Goal: Task Accomplishment & Management: Use online tool/utility

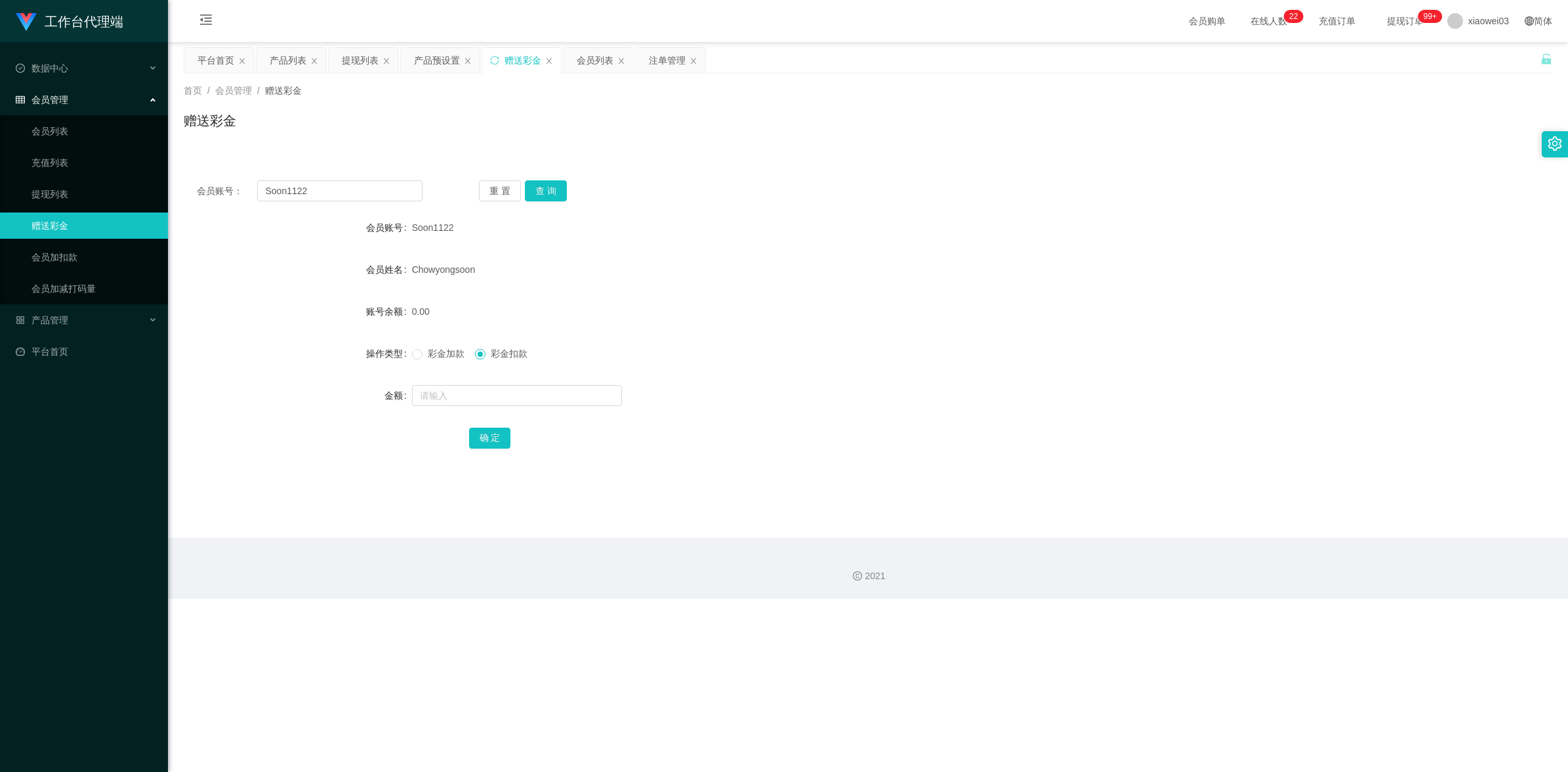
click at [350, 194] on input "Soon1122" at bounding box center [339, 191] width 166 height 21
click at [360, 194] on input "Soon1122" at bounding box center [339, 191] width 166 height 21
click at [360, 192] on input "Soon1122" at bounding box center [339, 191] width 166 height 21
type input "0163772295"
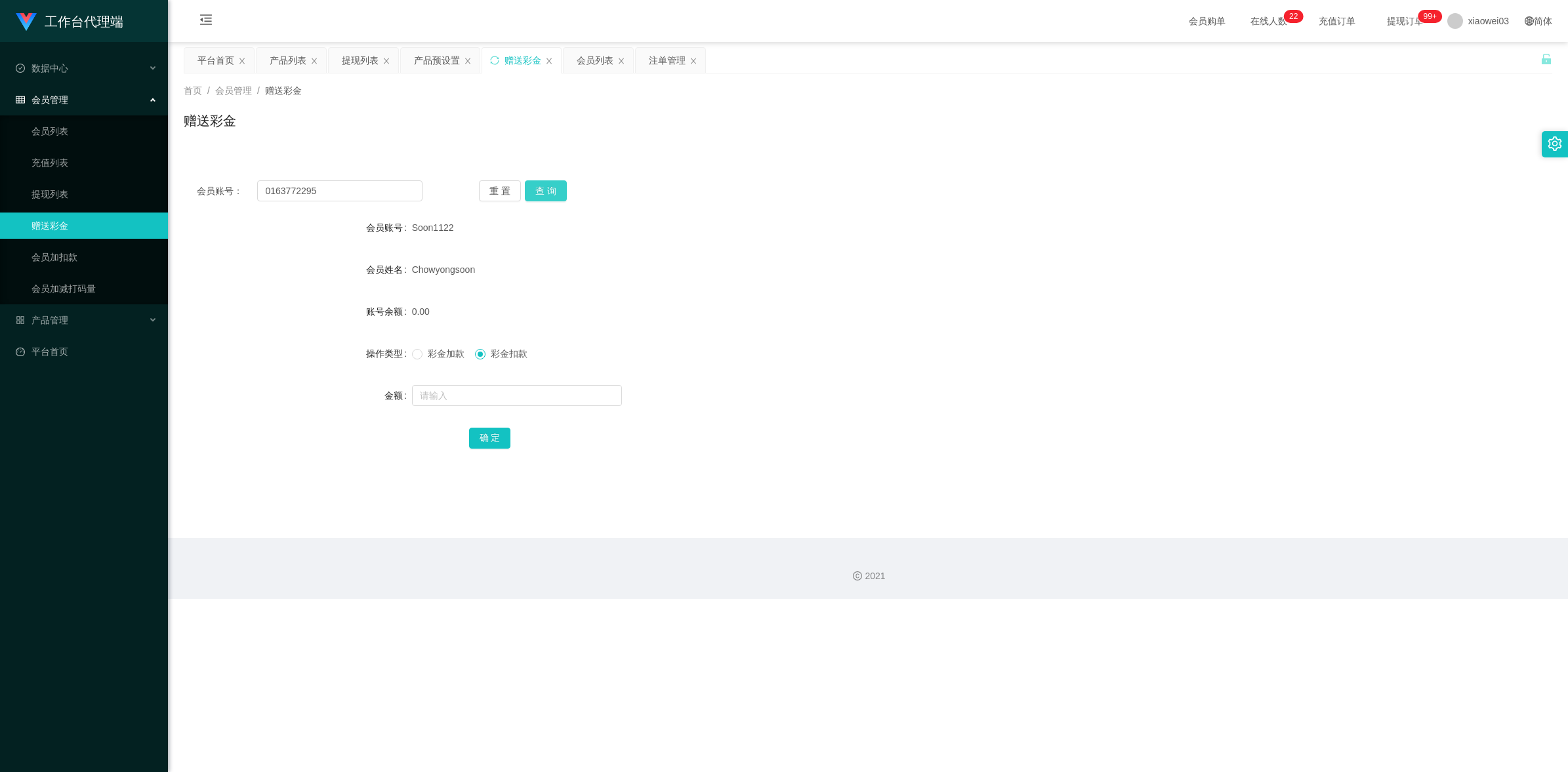
click at [561, 188] on button "查 询" at bounding box center [546, 191] width 42 height 21
click at [877, 234] on div "0163772295" at bounding box center [810, 228] width 798 height 27
click at [282, 62] on div "产品列表" at bounding box center [288, 60] width 37 height 25
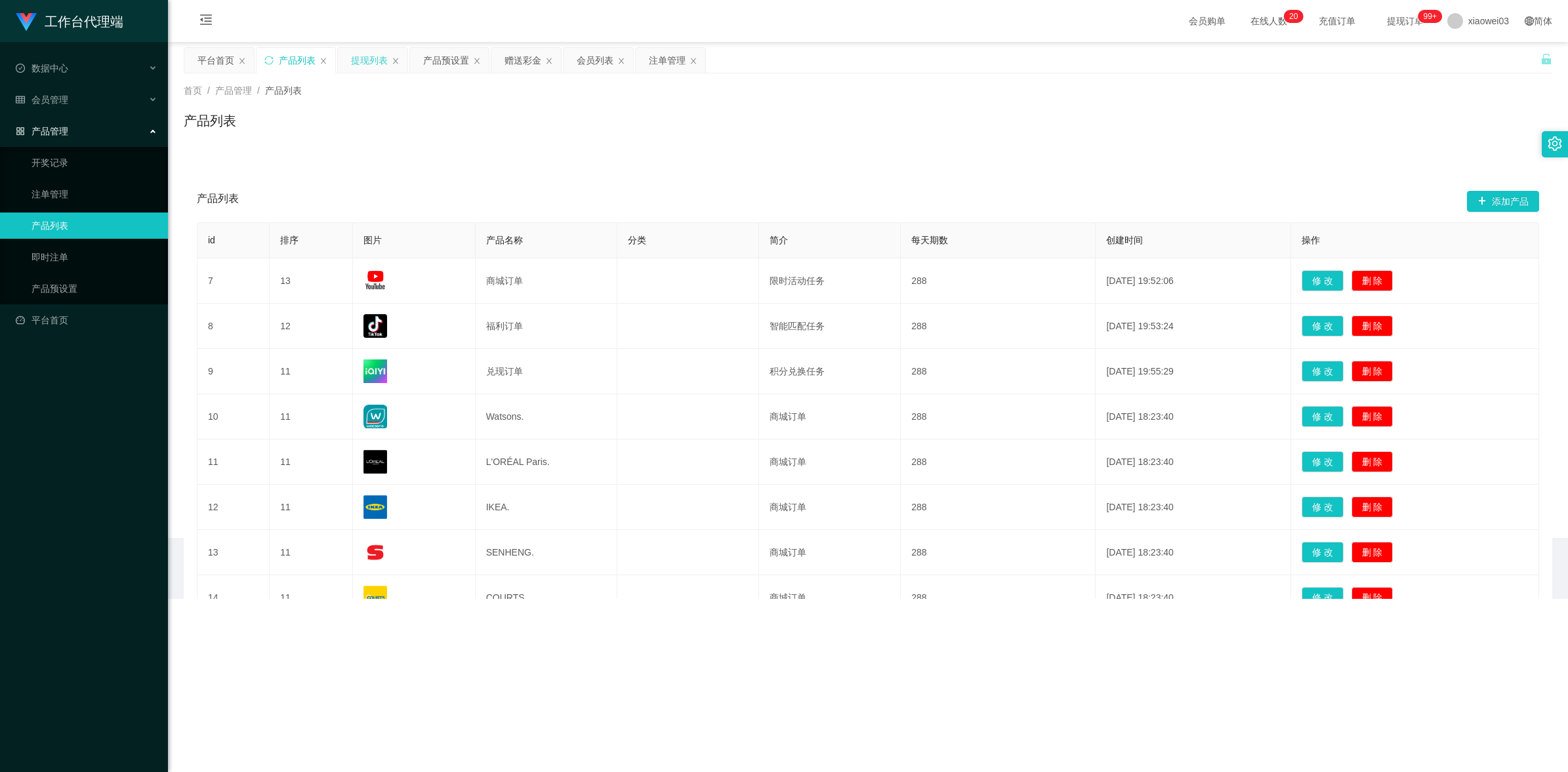
click at [361, 63] on div "提现列表" at bounding box center [369, 60] width 37 height 25
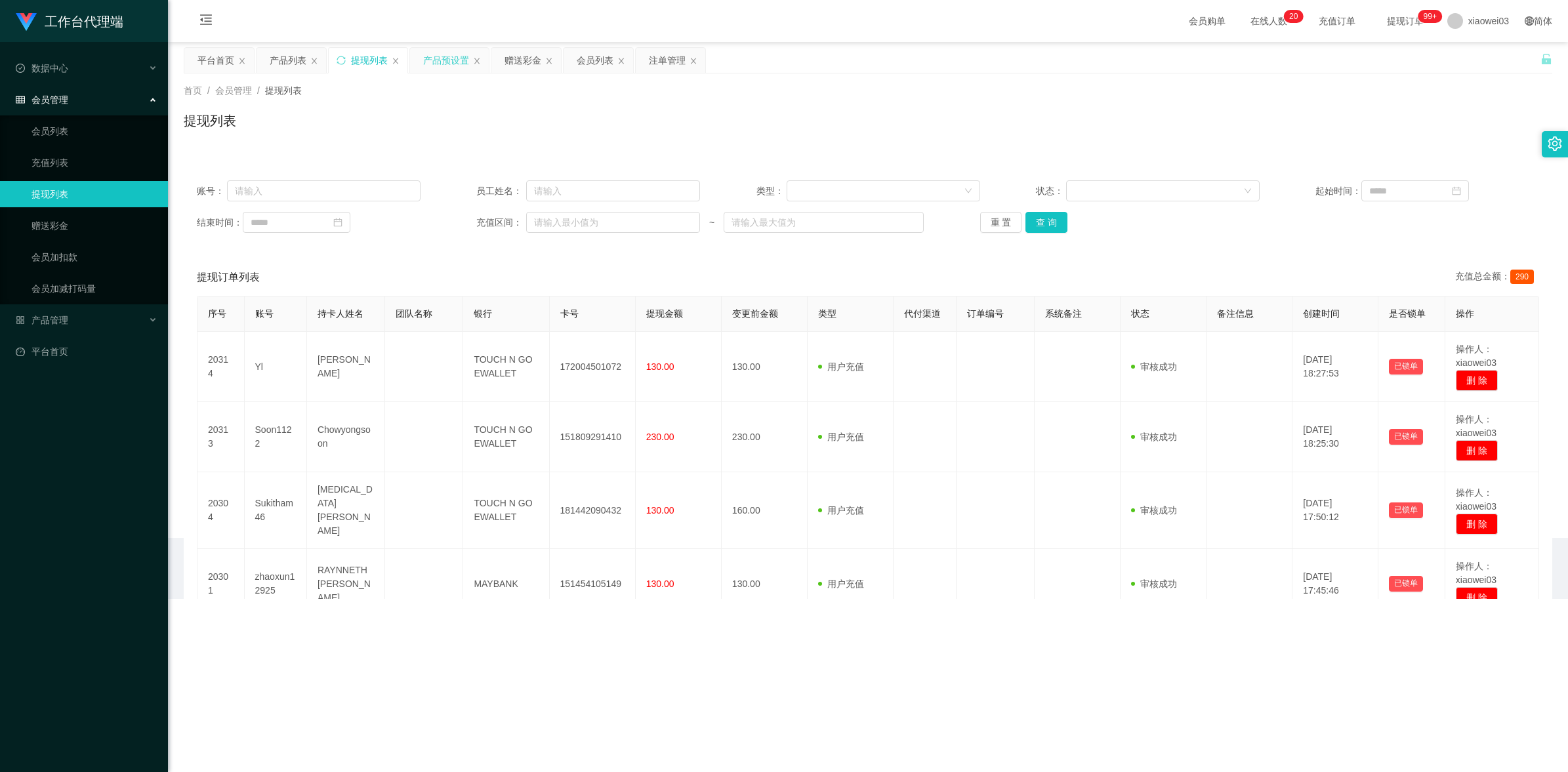
click at [447, 63] on div "产品预设置" at bounding box center [446, 60] width 46 height 25
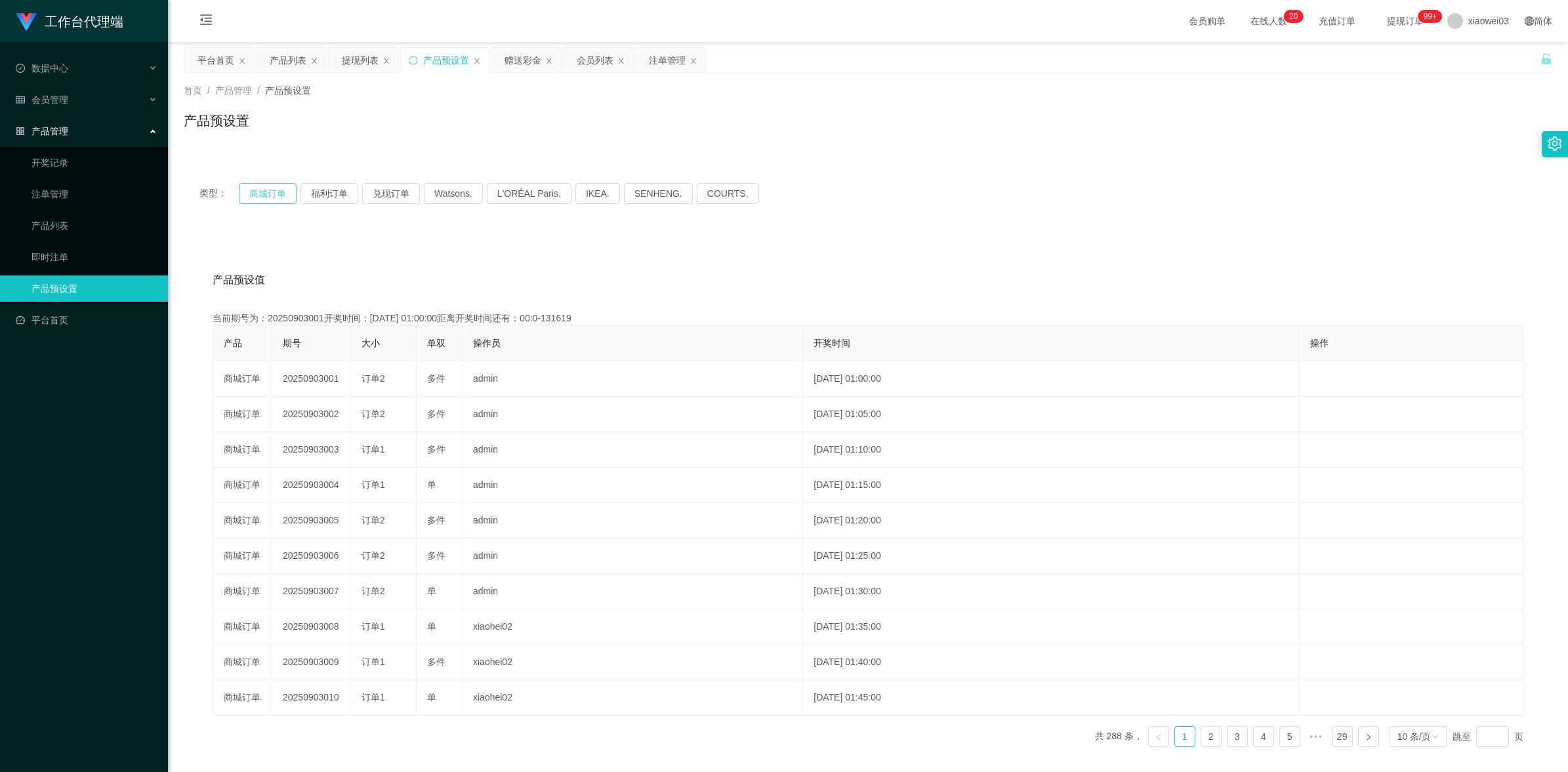
click at [273, 198] on button "商城订单" at bounding box center [267, 194] width 58 height 21
click at [1021, 217] on div "类型： 商城订单 福利订单 兑现订单 Watsons. L'ORÉAL Paris. IKEA. [GEOGRAPHIC_DATA]. COURTS." at bounding box center [868, 193] width 1368 height 52
click at [506, 63] on div "赠送彩金" at bounding box center [523, 60] width 37 height 25
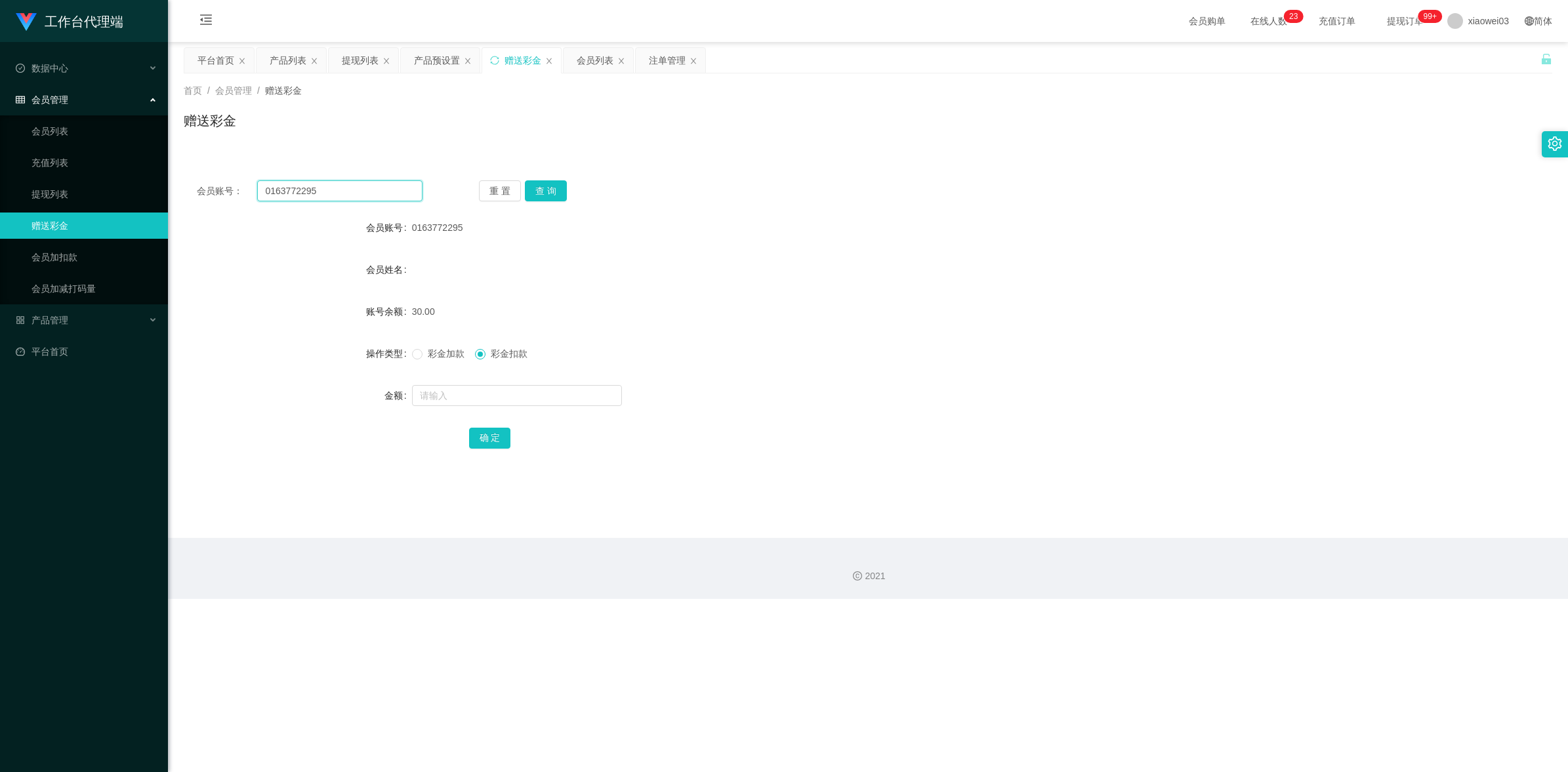
click at [358, 184] on input "0163772295" at bounding box center [339, 191] width 166 height 21
drag, startPoint x: 546, startPoint y: 188, endPoint x: 720, endPoint y: 230, distance: 179.0
click at [547, 190] on button "查 询" at bounding box center [546, 191] width 42 height 21
click at [890, 246] on form "会员账号 0163772295 会员姓名 账号余额 60.00 操作类型 彩金加款 彩金扣款 金额 确 定" at bounding box center [868, 333] width 1368 height 236
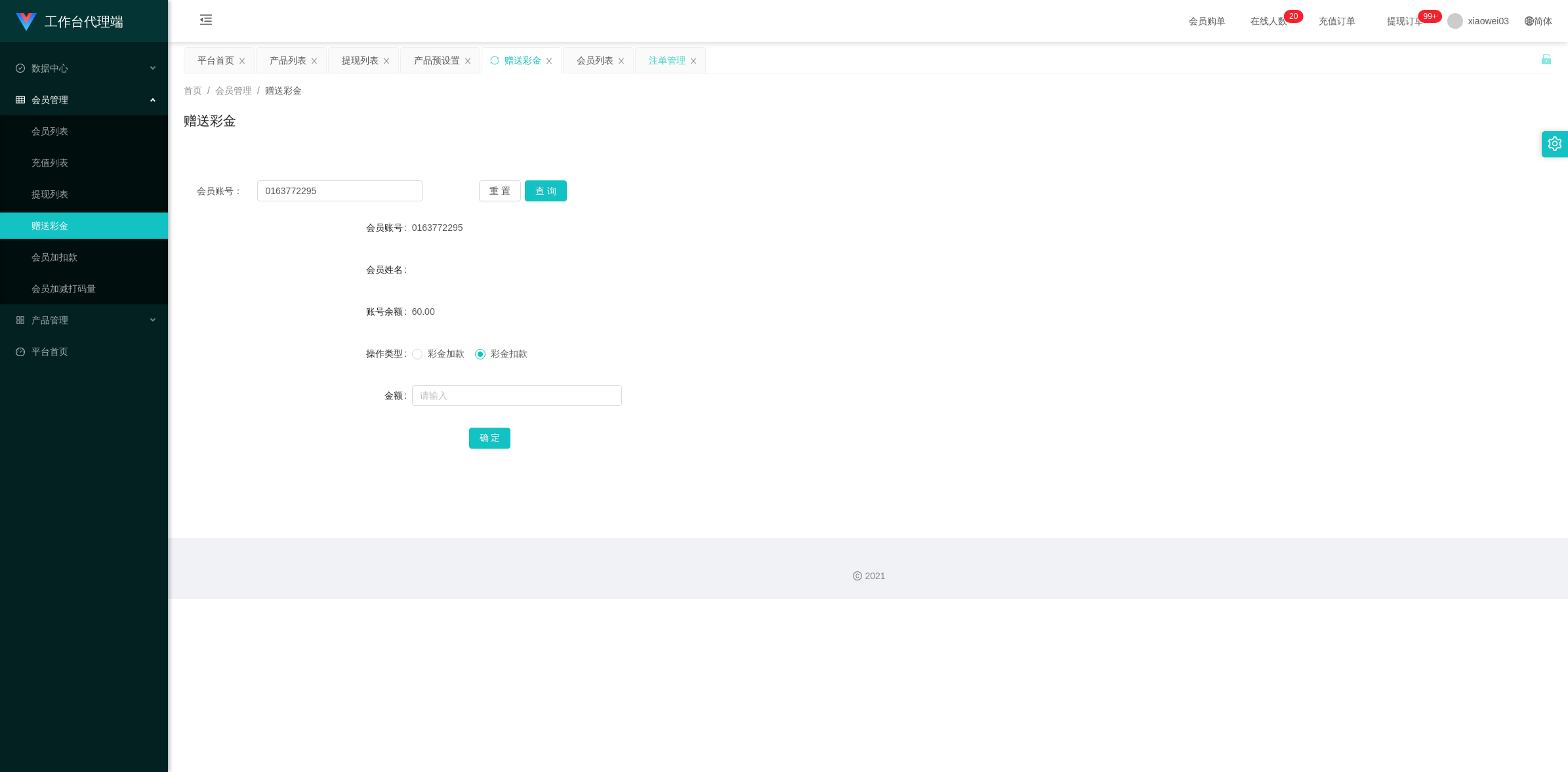
click at [674, 57] on div "注单管理" at bounding box center [667, 60] width 37 height 25
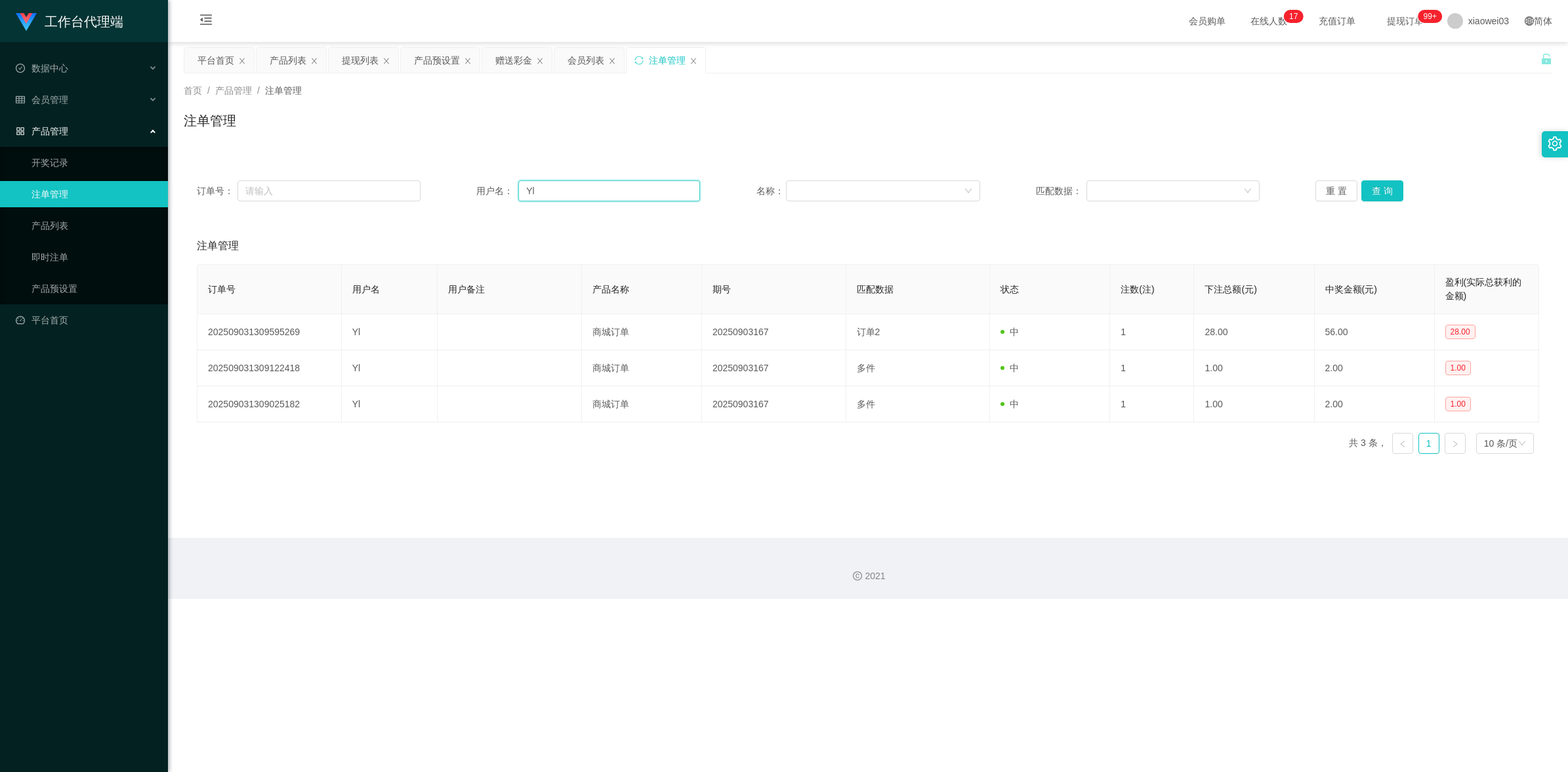
click at [594, 190] on input "Yl" at bounding box center [609, 191] width 182 height 21
paste input "Jackykee"
type input "Jackykee"
drag, startPoint x: 1384, startPoint y: 190, endPoint x: 1342, endPoint y: 205, distance: 44.6
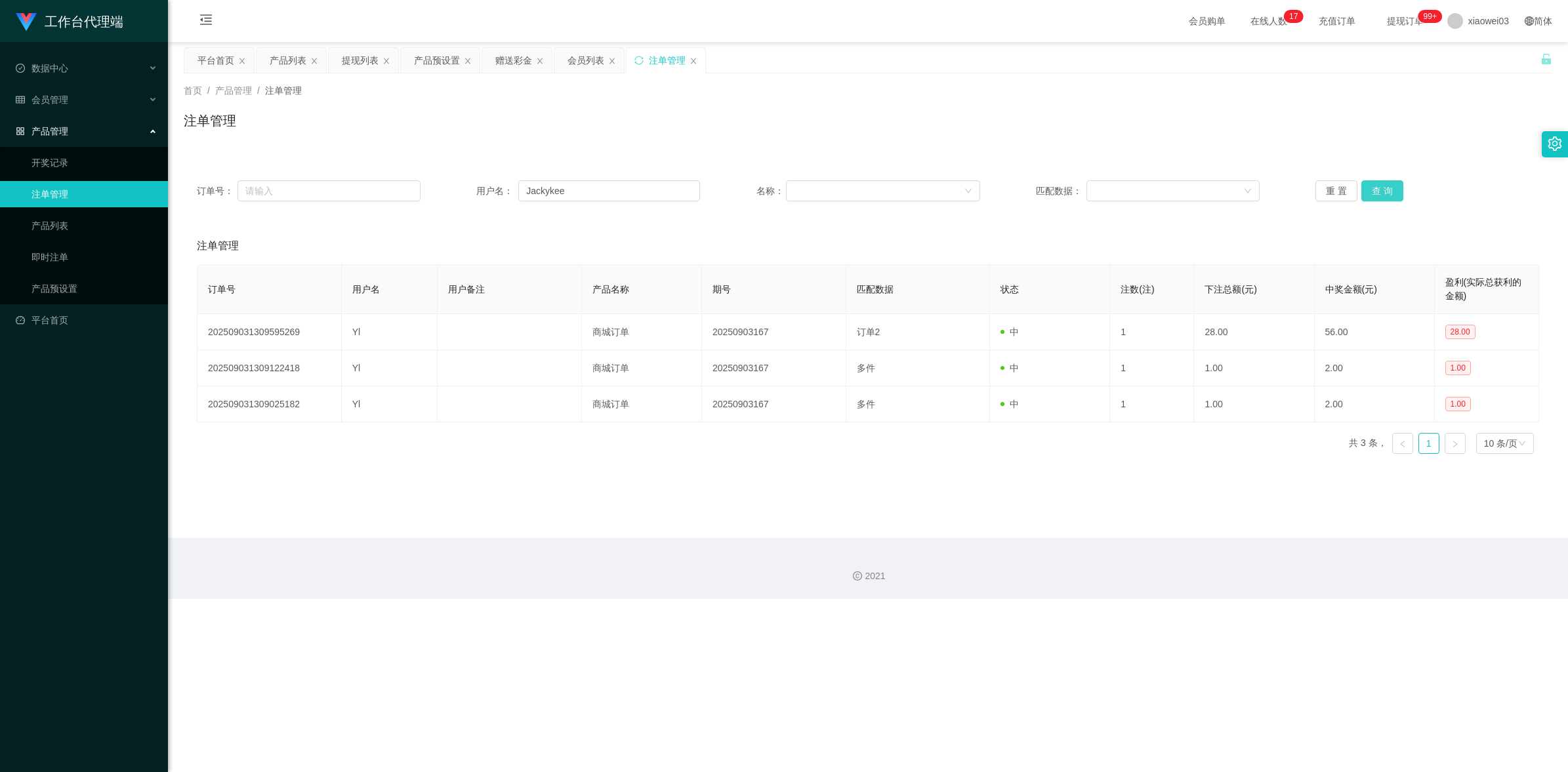
click at [1384, 190] on button "查 询" at bounding box center [1382, 191] width 42 height 21
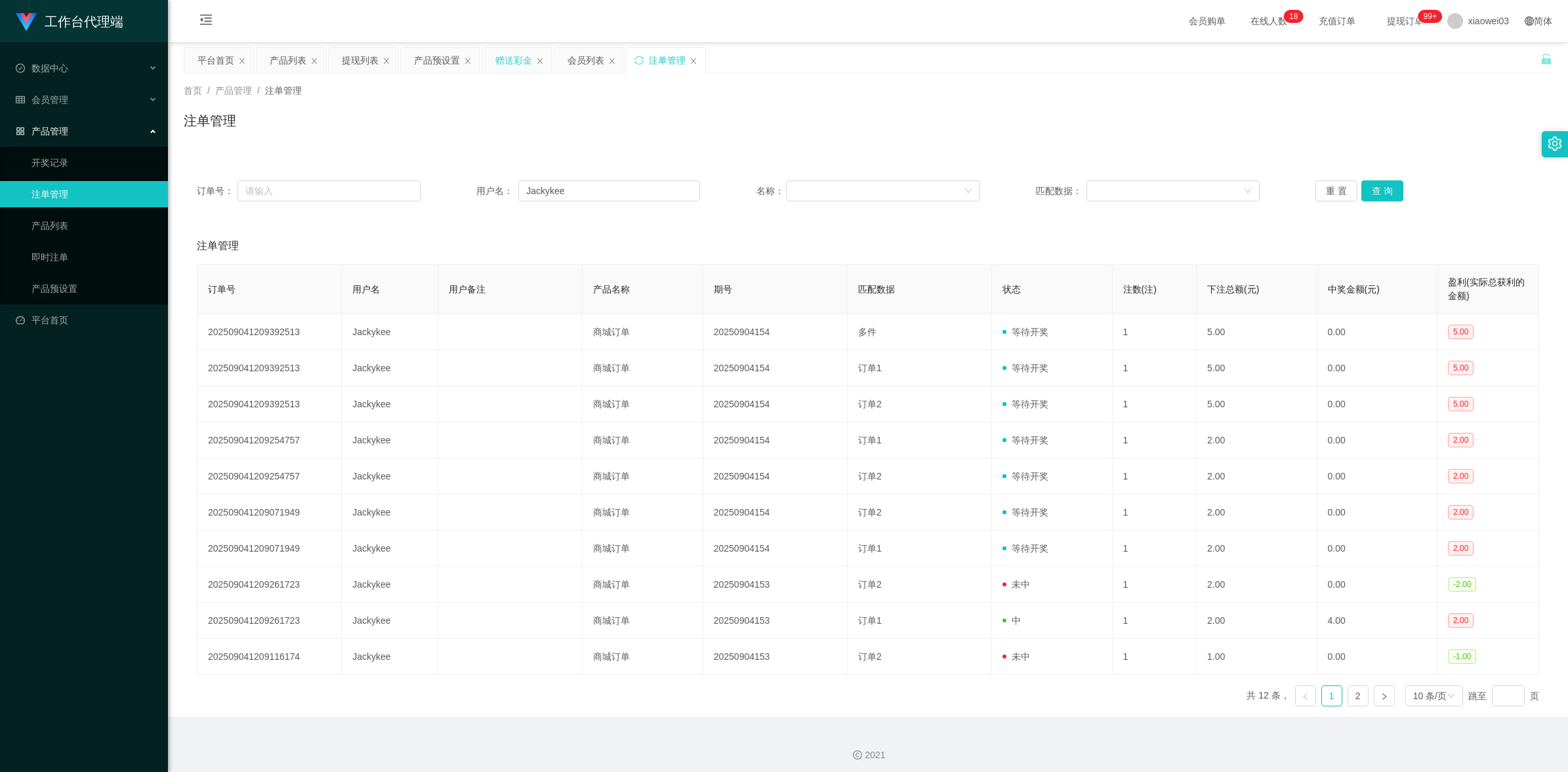
drag, startPoint x: 499, startPoint y: 55, endPoint x: 499, endPoint y: 63, distance: 8.0
click at [499, 55] on div "赠送彩金" at bounding box center [514, 60] width 37 height 25
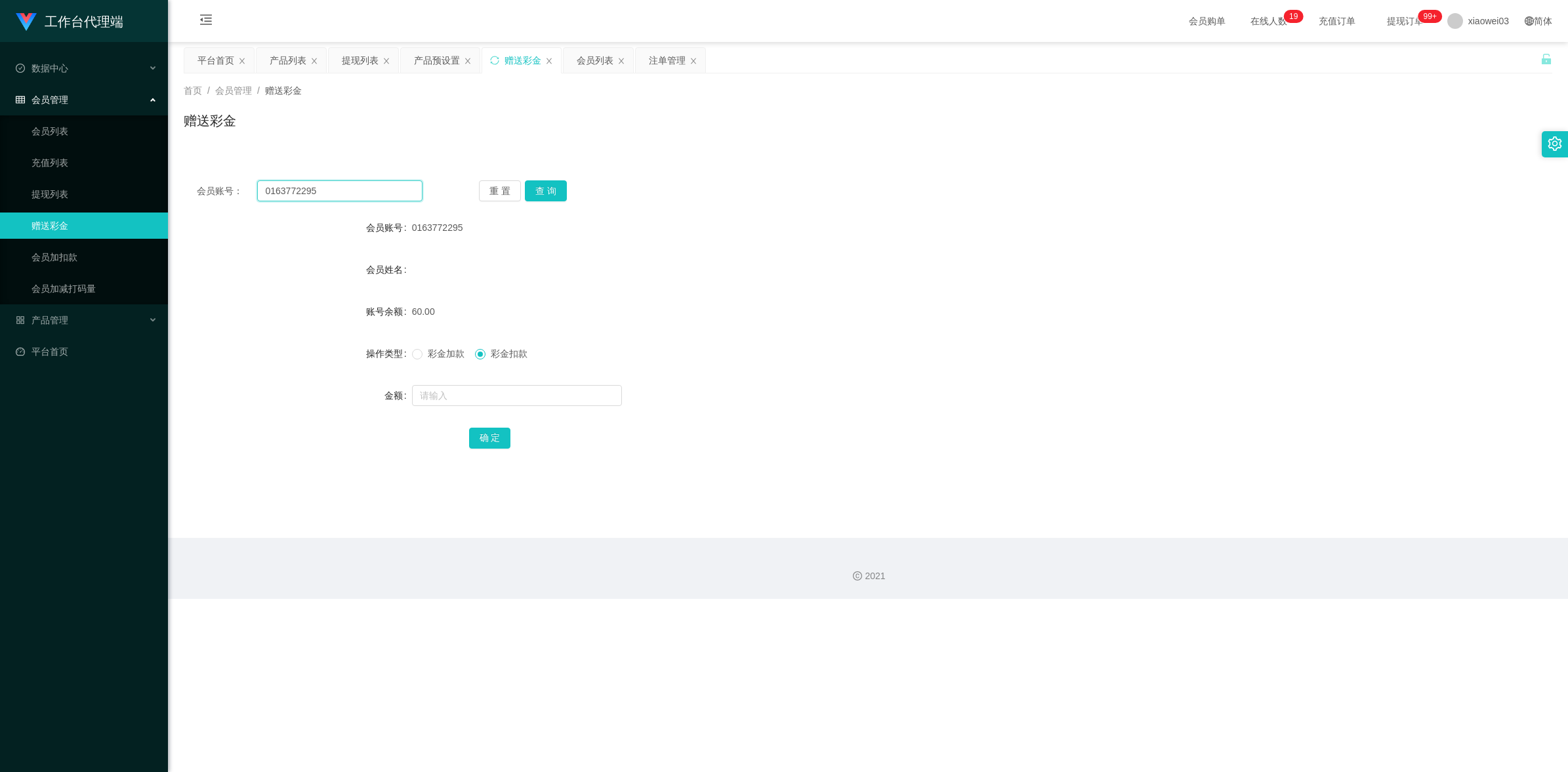
click at [391, 184] on input "0163772295" at bounding box center [339, 191] width 166 height 21
paste input "Jackykee"
type input "Jackykee"
click at [538, 190] on button "查 询" at bounding box center [546, 191] width 42 height 21
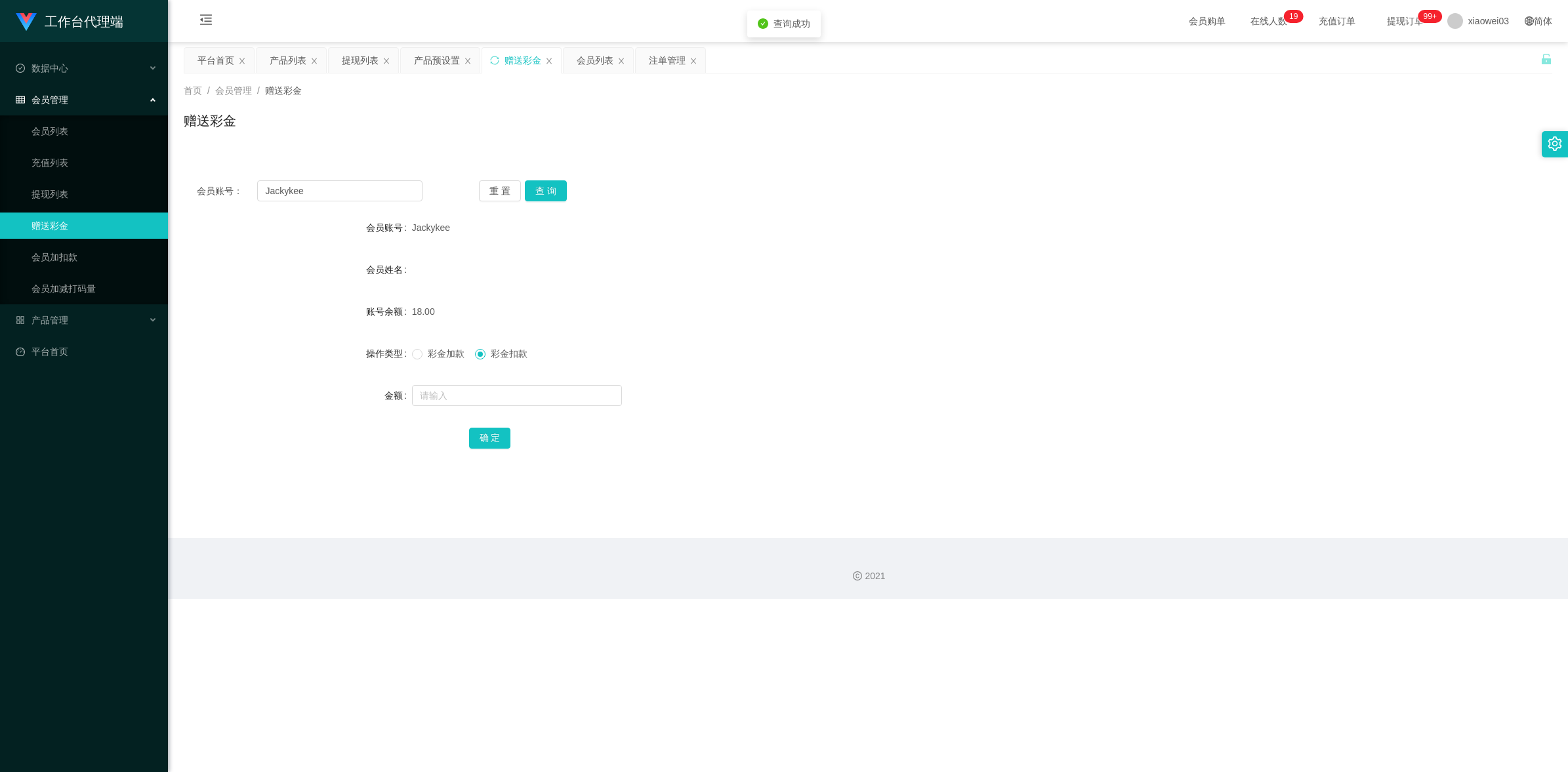
click at [810, 248] on form "会员账号 Jackykee 会员姓名 账号余额 18.00 操作类型 彩金加款 彩金扣款 金额 确 定" at bounding box center [868, 333] width 1368 height 236
